Goal: Obtain resource: Download file/media

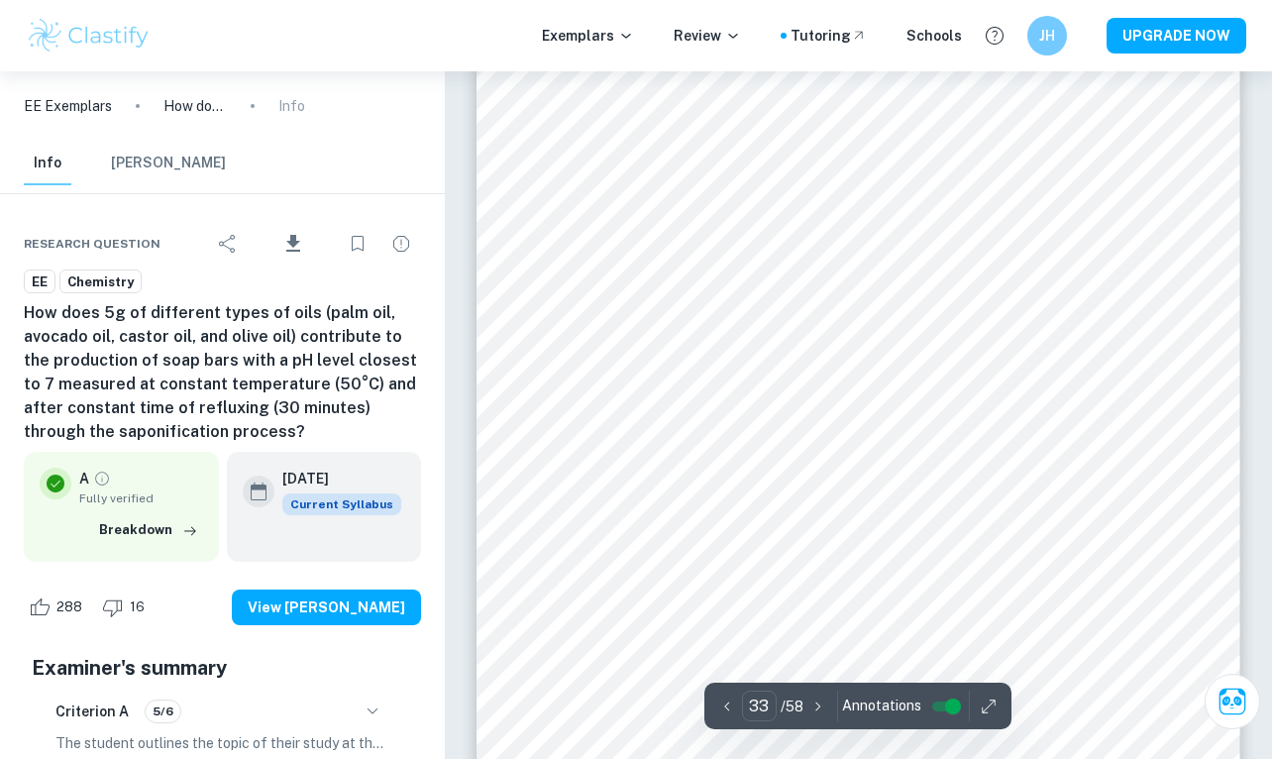
scroll to position [32958, 0]
click at [286, 243] on icon "Download" at bounding box center [293, 244] width 24 height 24
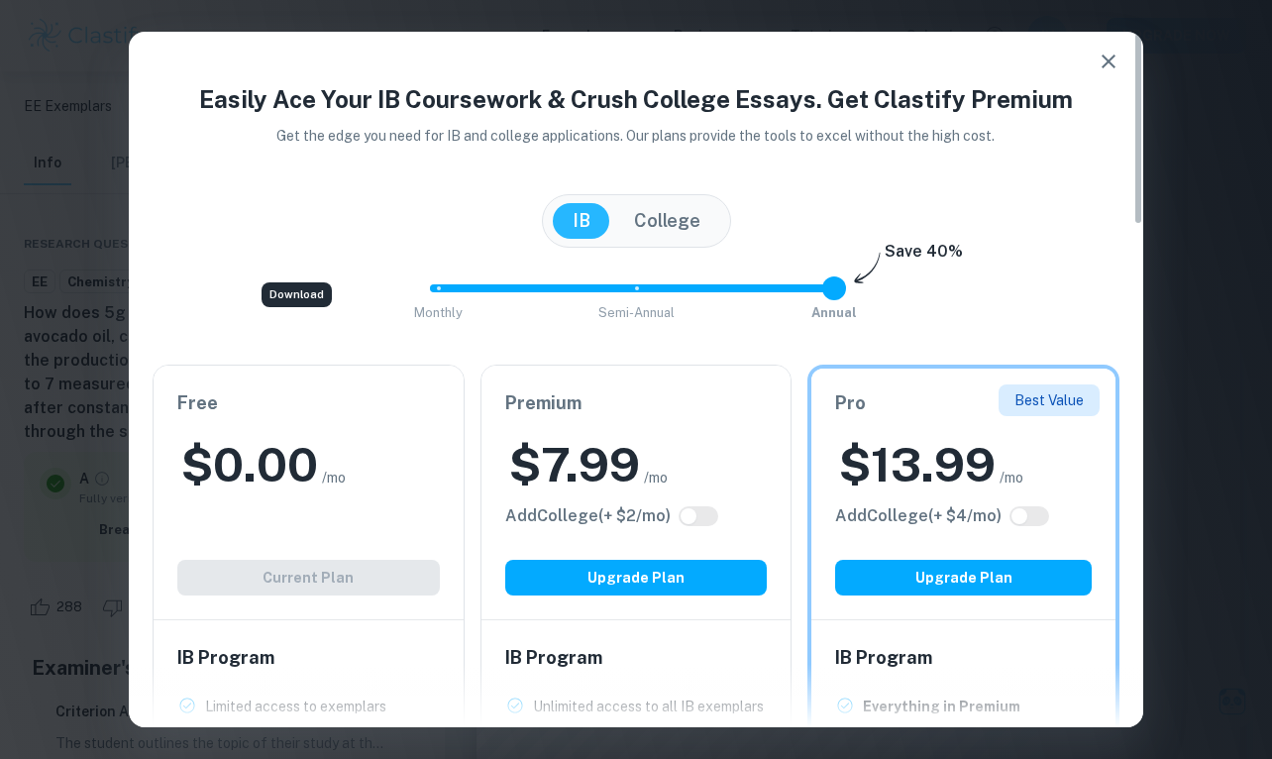
scroll to position [0, 0]
click at [1101, 65] on icon "button" at bounding box center [1109, 62] width 24 height 24
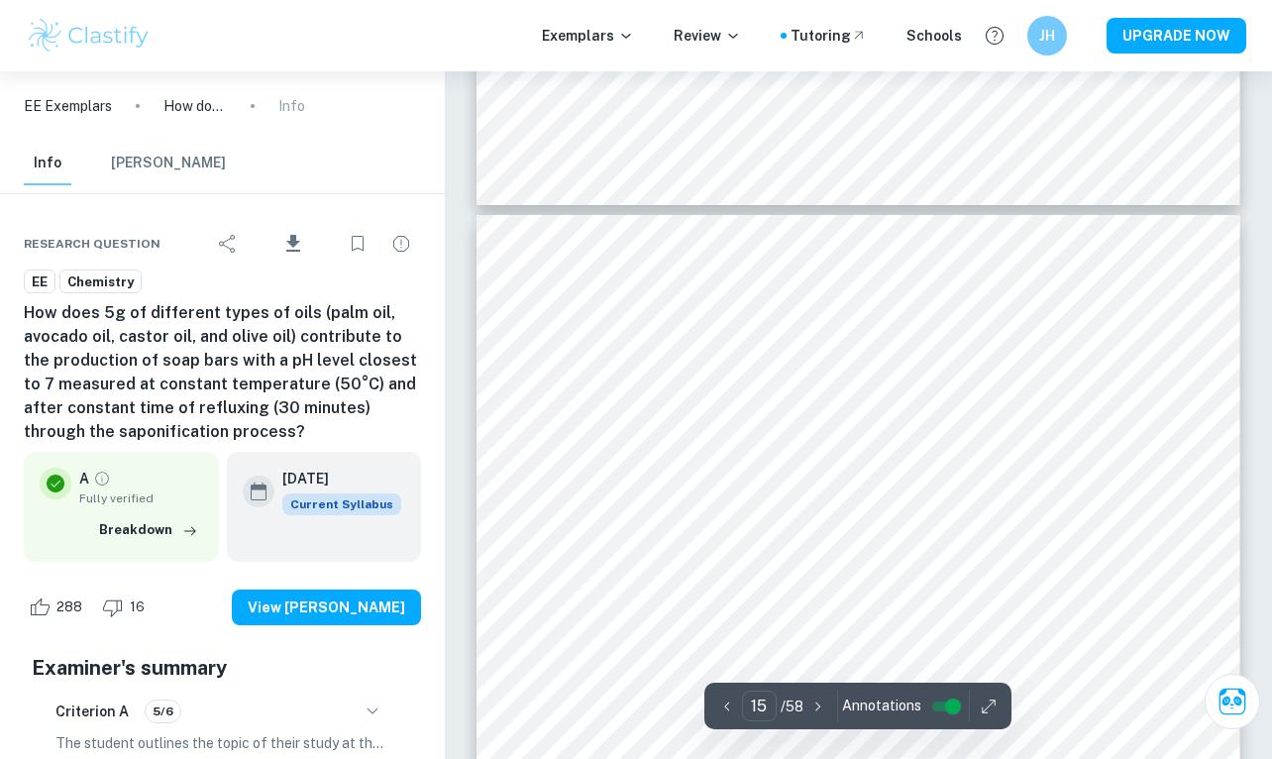
scroll to position [15429, 0]
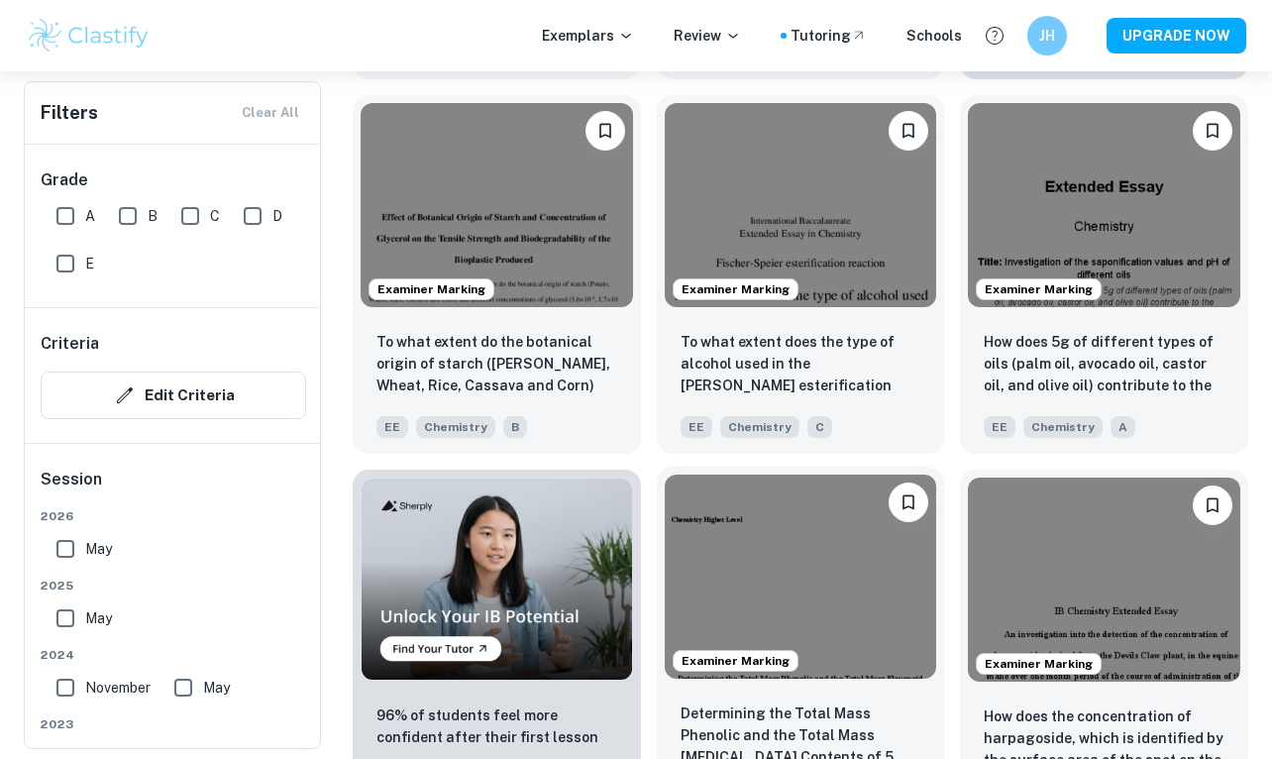
scroll to position [818, 0]
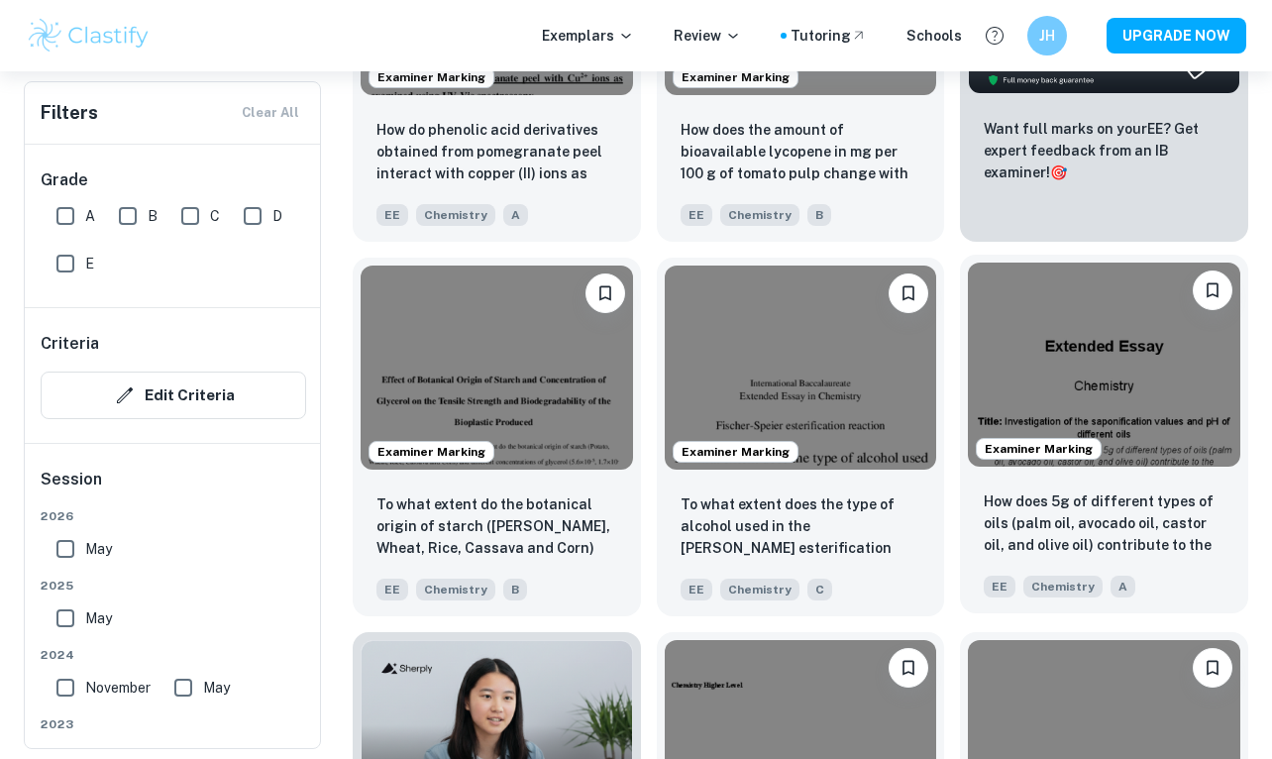
click at [1043, 498] on p "How does 5g of different types of oils (palm oil, avocado oil, castor oil, and …" at bounding box center [1104, 523] width 241 height 67
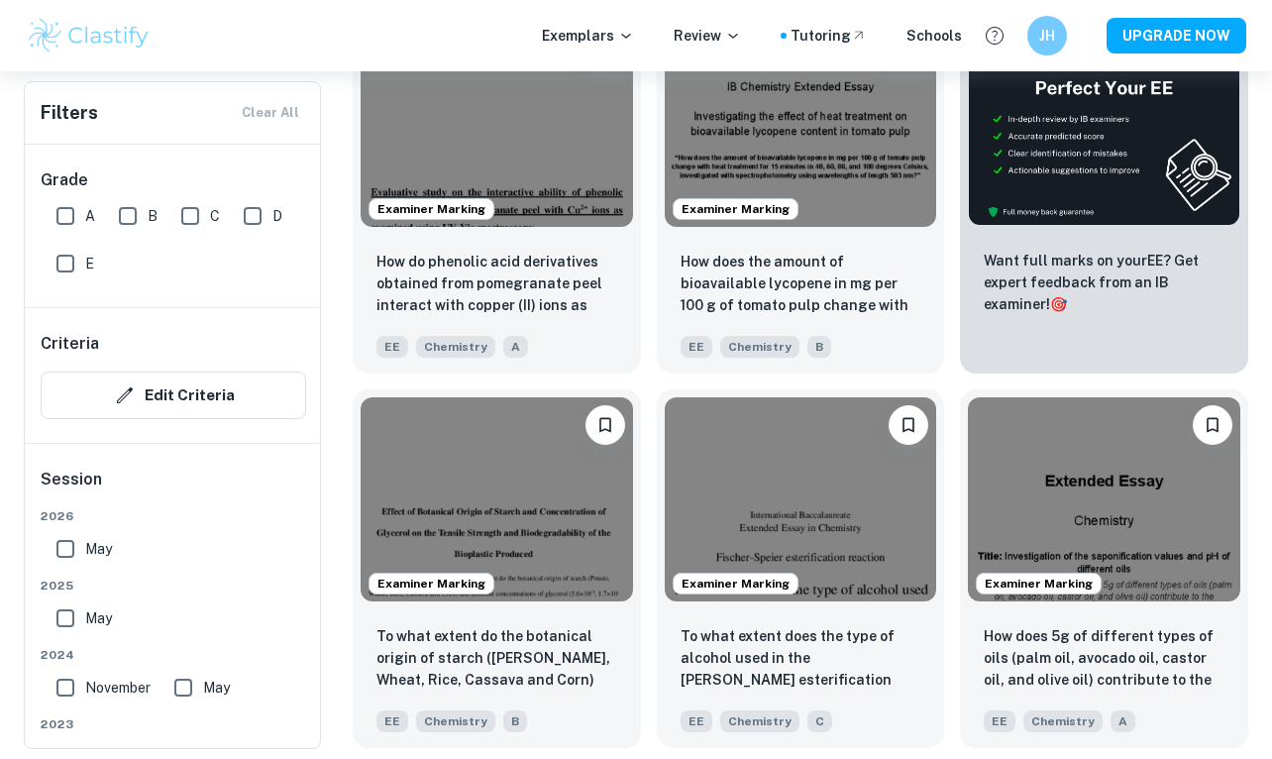
scroll to position [573, 0]
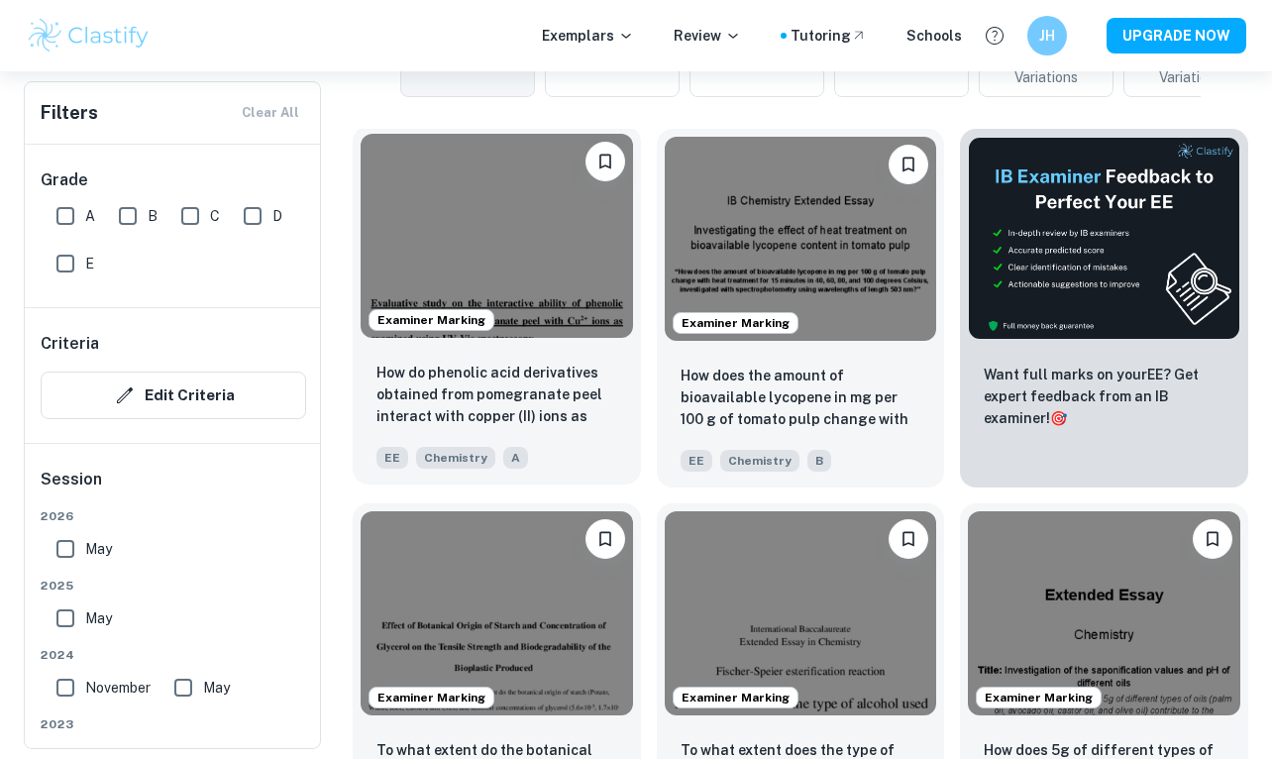
click at [537, 327] on img at bounding box center [497, 236] width 272 height 204
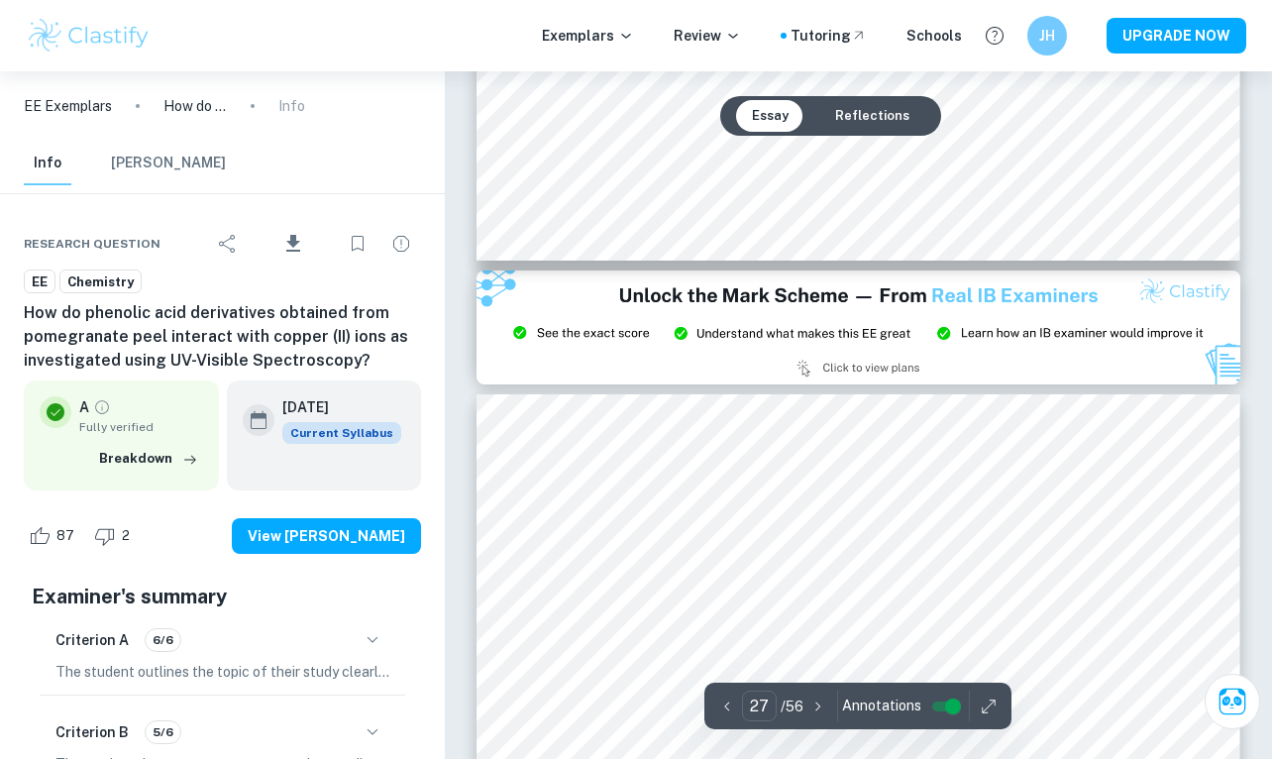
type input "26"
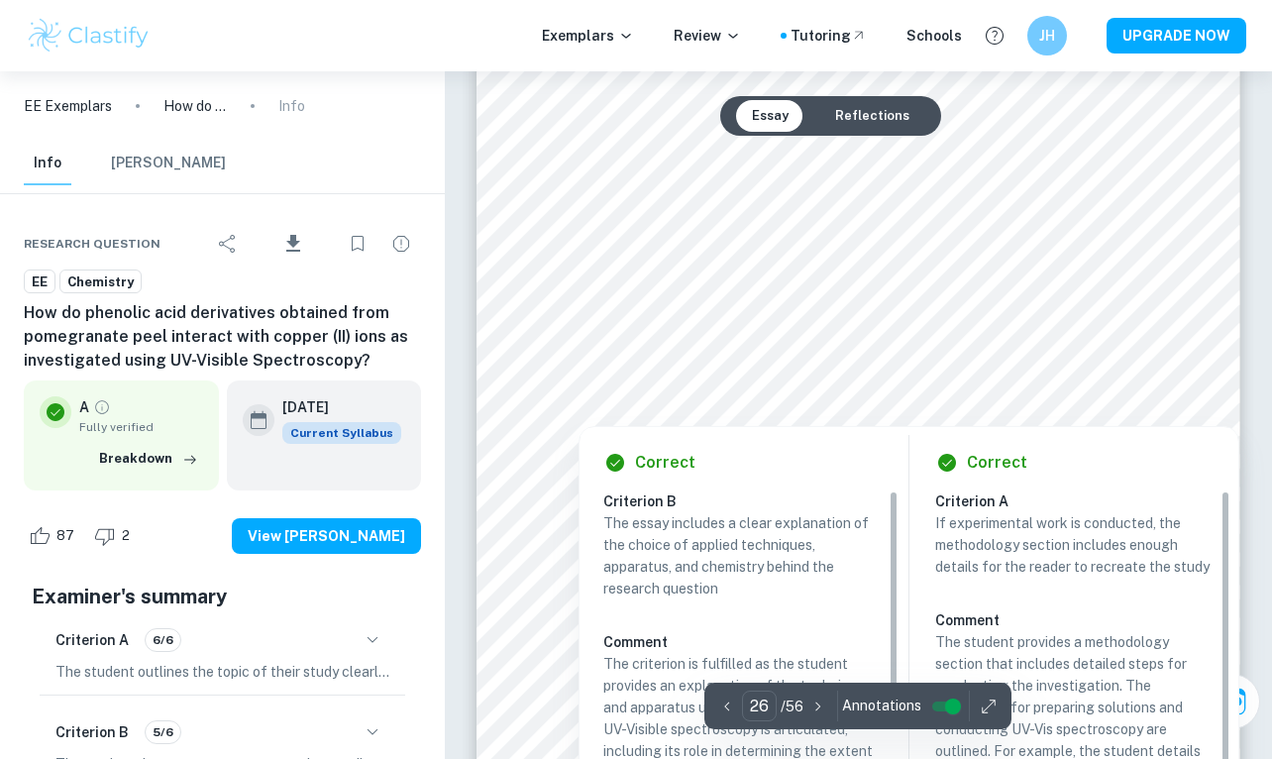
scroll to position [28098, 0]
